Goal: Task Accomplishment & Management: Manage account settings

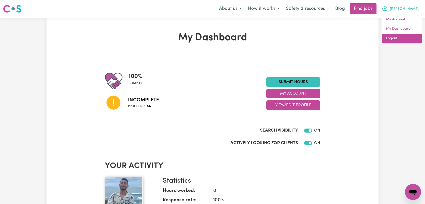
click at [399, 38] on link "Logout" at bounding box center [402, 39] width 40 height 10
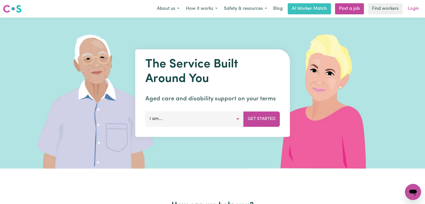
click at [422, 10] on link "Login" at bounding box center [413, 8] width 17 height 11
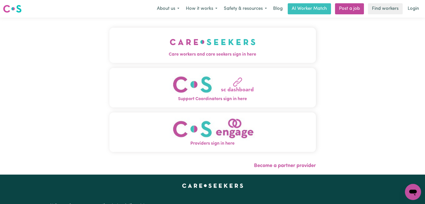
click at [188, 43] on img "Care workers and care seekers sign in here" at bounding box center [213, 42] width 86 height 19
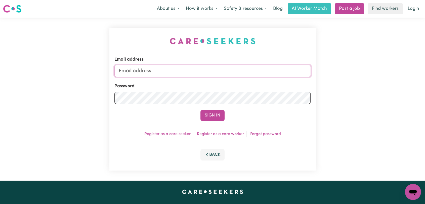
type input "[EMAIL_ADDRESS][DOMAIN_NAME]"
drag, startPoint x: 207, startPoint y: 118, endPoint x: 191, endPoint y: 66, distance: 54.5
click at [207, 118] on button "Sign In" at bounding box center [213, 115] width 24 height 11
